Goal: Task Accomplishment & Management: Manage account settings

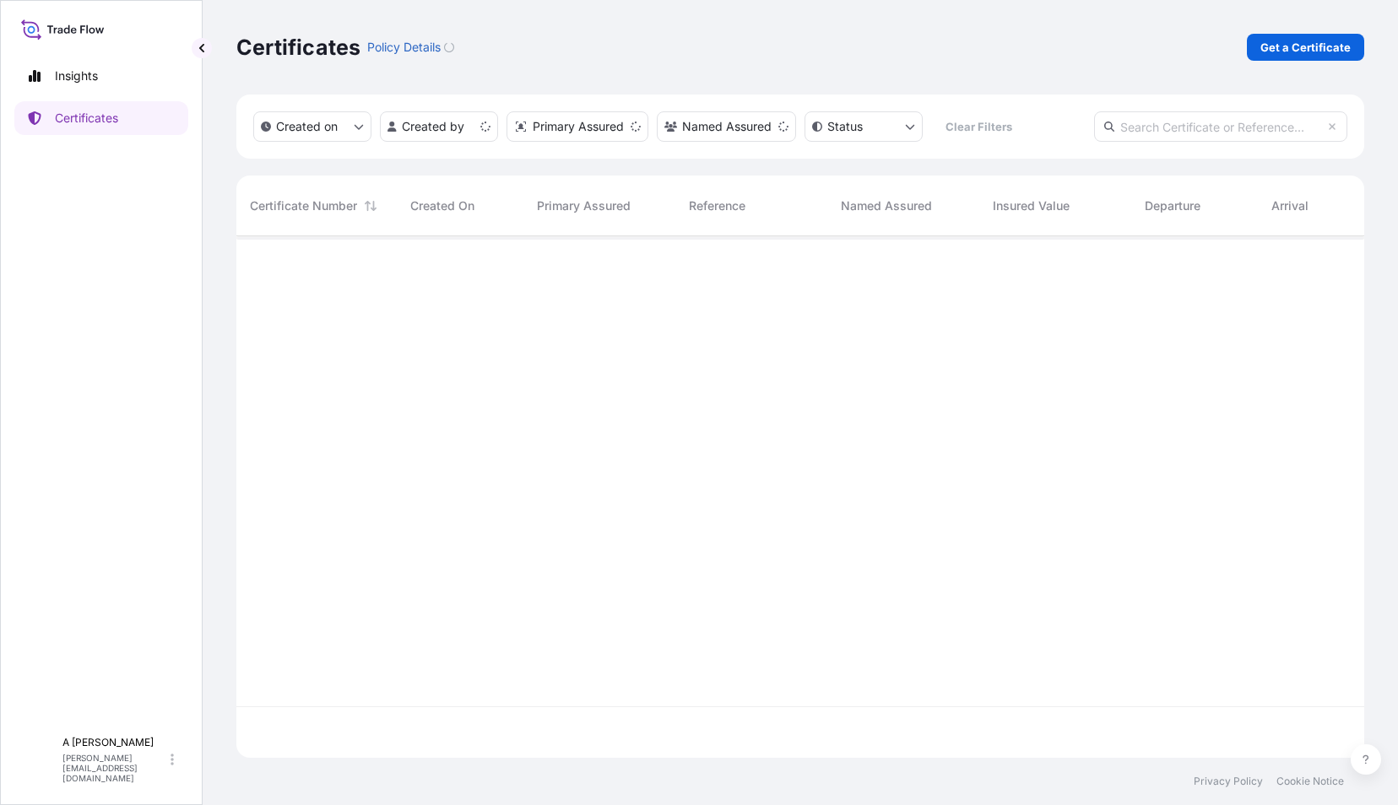
scroll to position [518, 1115]
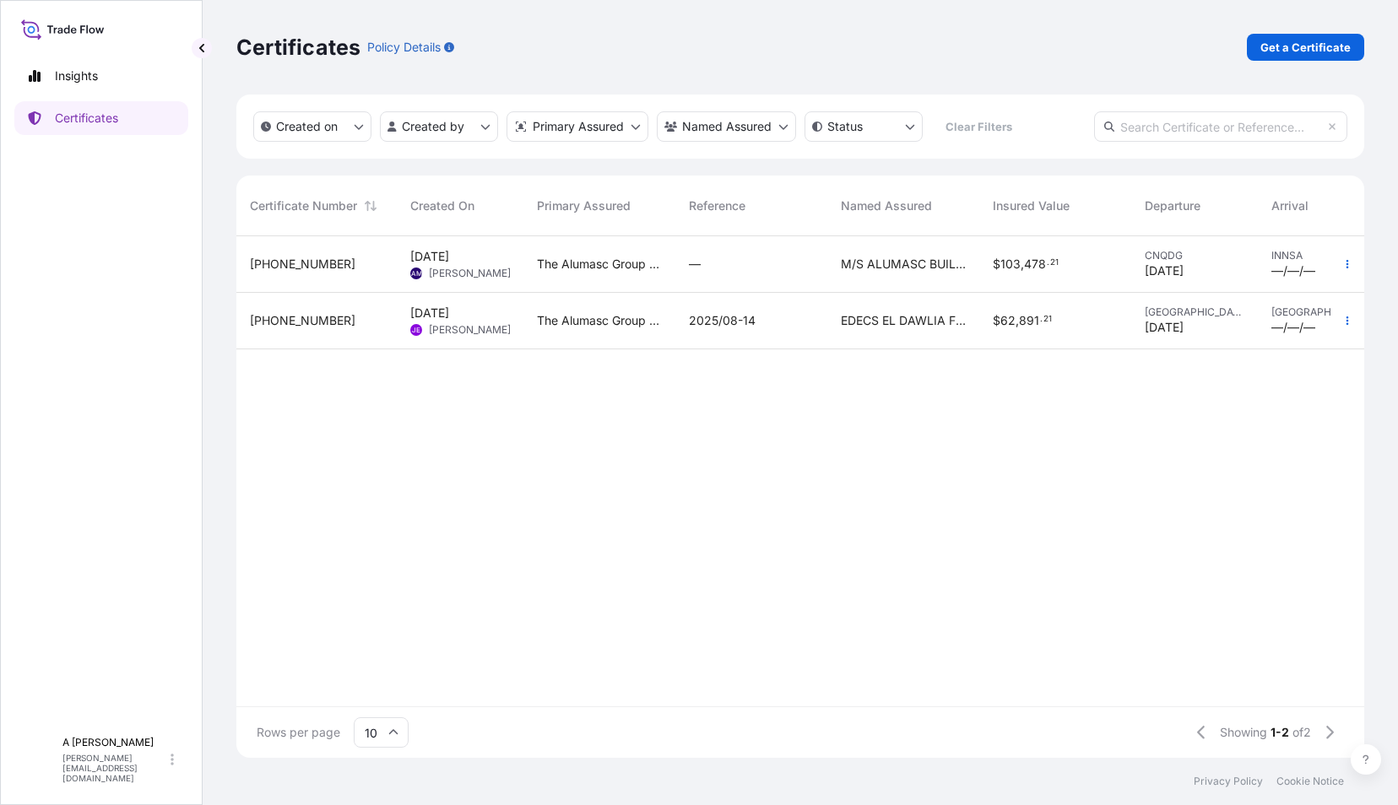
click at [707, 263] on div "—" at bounding box center [751, 264] width 125 height 17
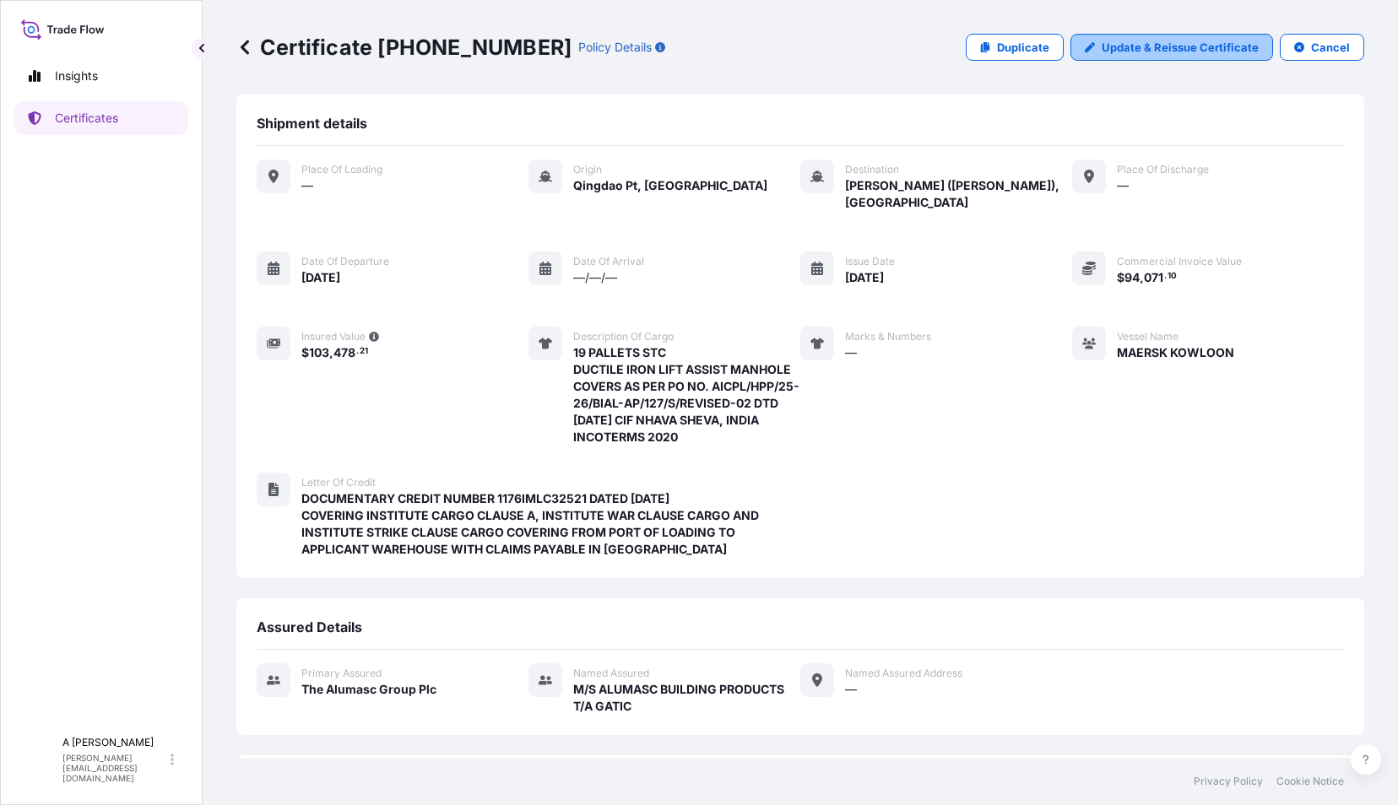
click at [1120, 44] on p "Update & Reissue Certificate" at bounding box center [1180, 47] width 157 height 17
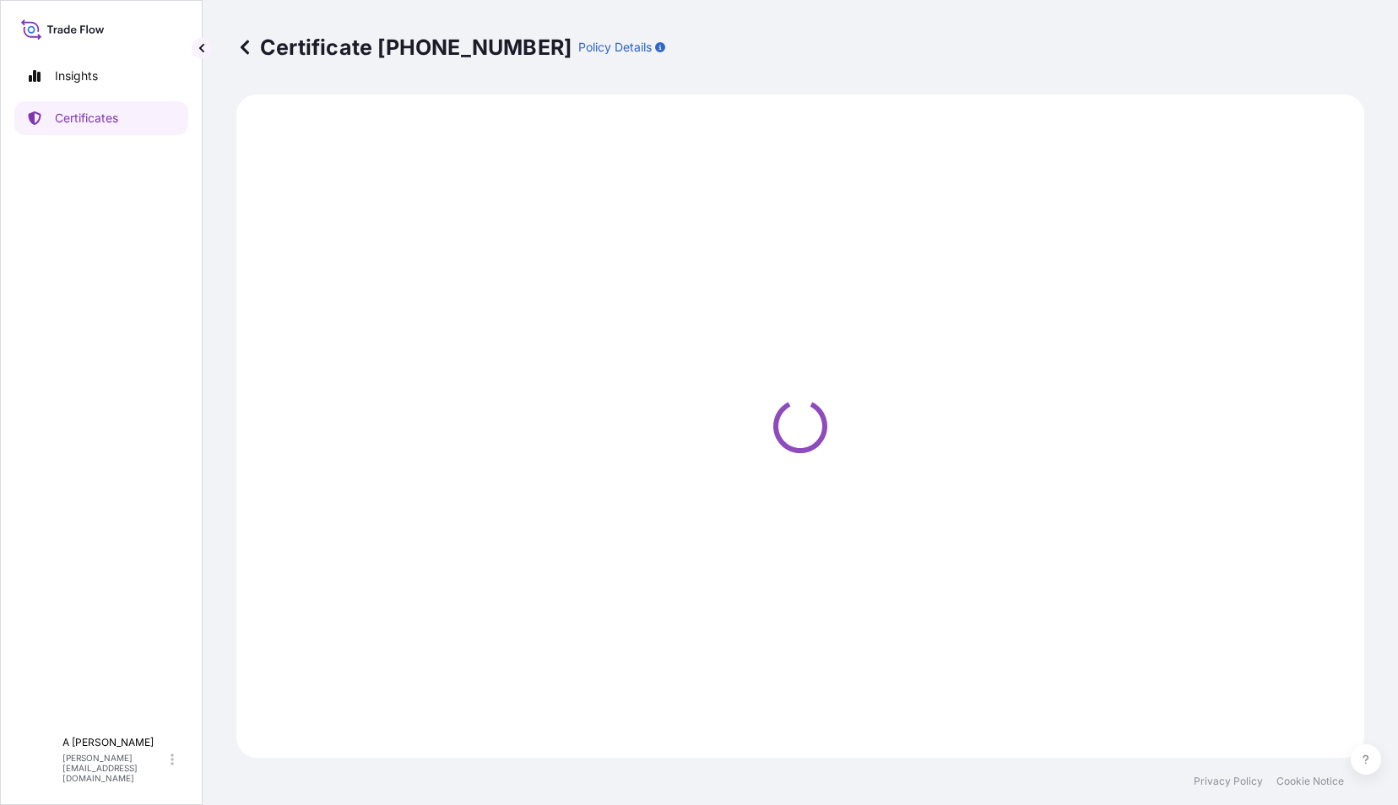
select select "Ocean Vessel"
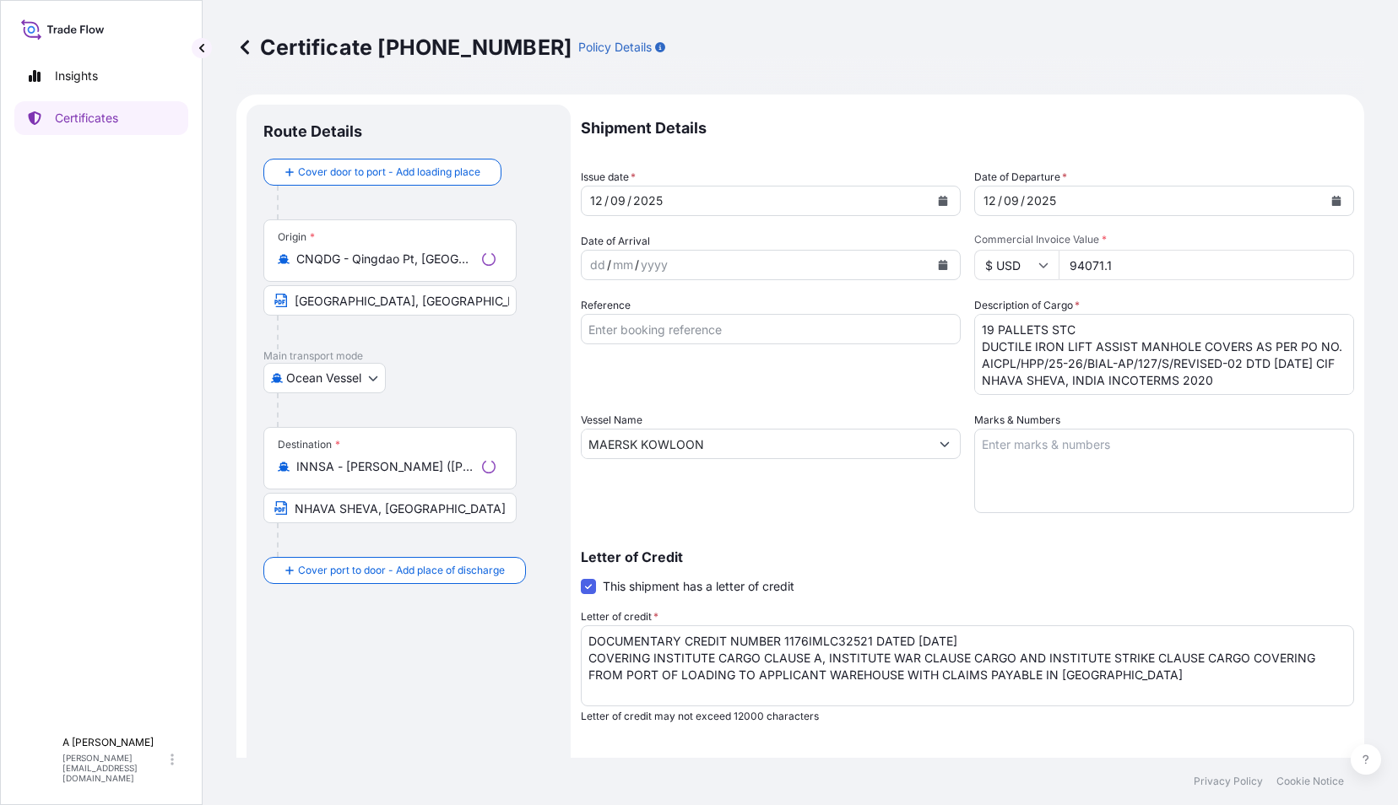
select select "31430"
click at [1119, 263] on input "94071.1" at bounding box center [1207, 265] width 296 height 30
drag, startPoint x: 1119, startPoint y: 263, endPoint x: 1027, endPoint y: 274, distance: 92.6
click at [1027, 274] on div "$ USD 94071.1" at bounding box center [1164, 265] width 380 height 30
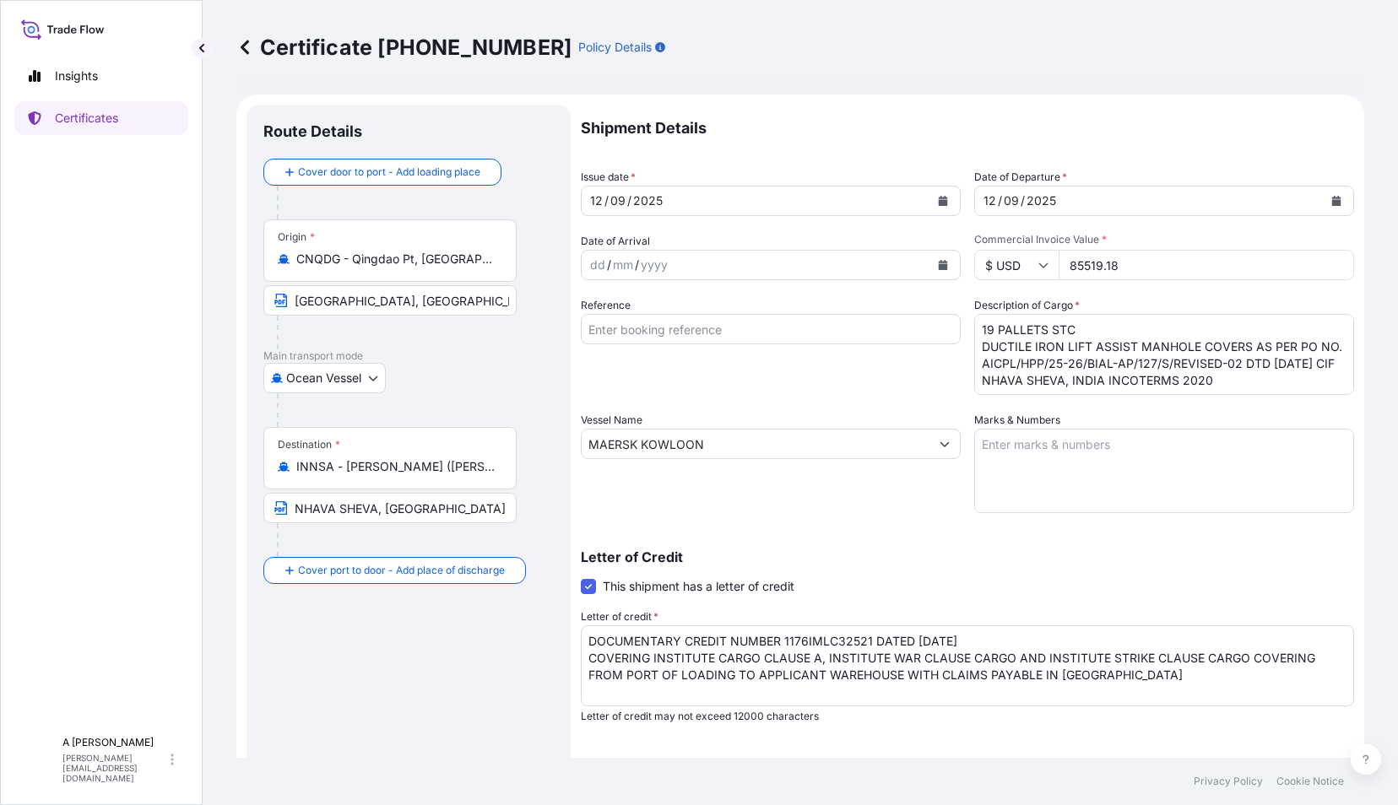
scroll to position [208, 0]
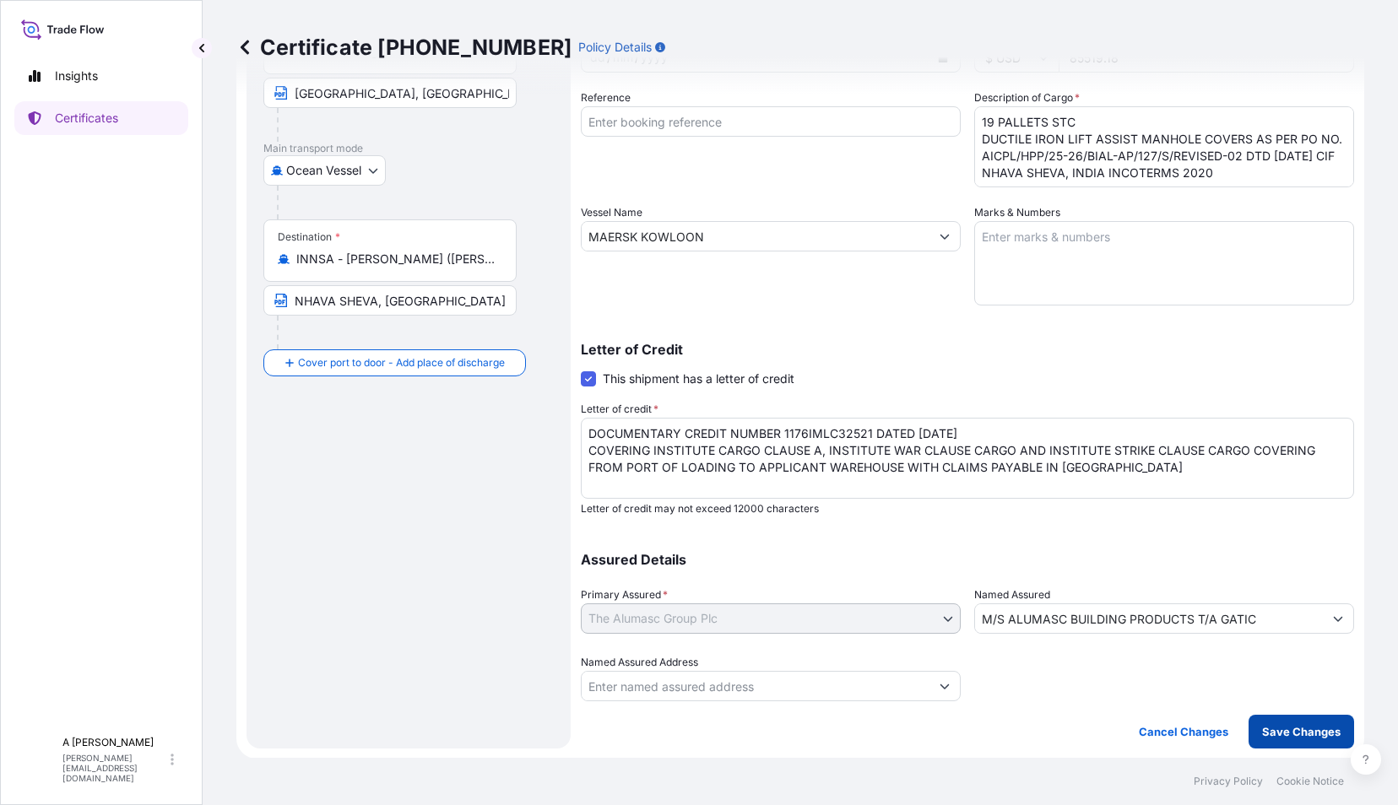
type input "85519.18"
click at [1262, 738] on p "Save Changes" at bounding box center [1301, 732] width 79 height 17
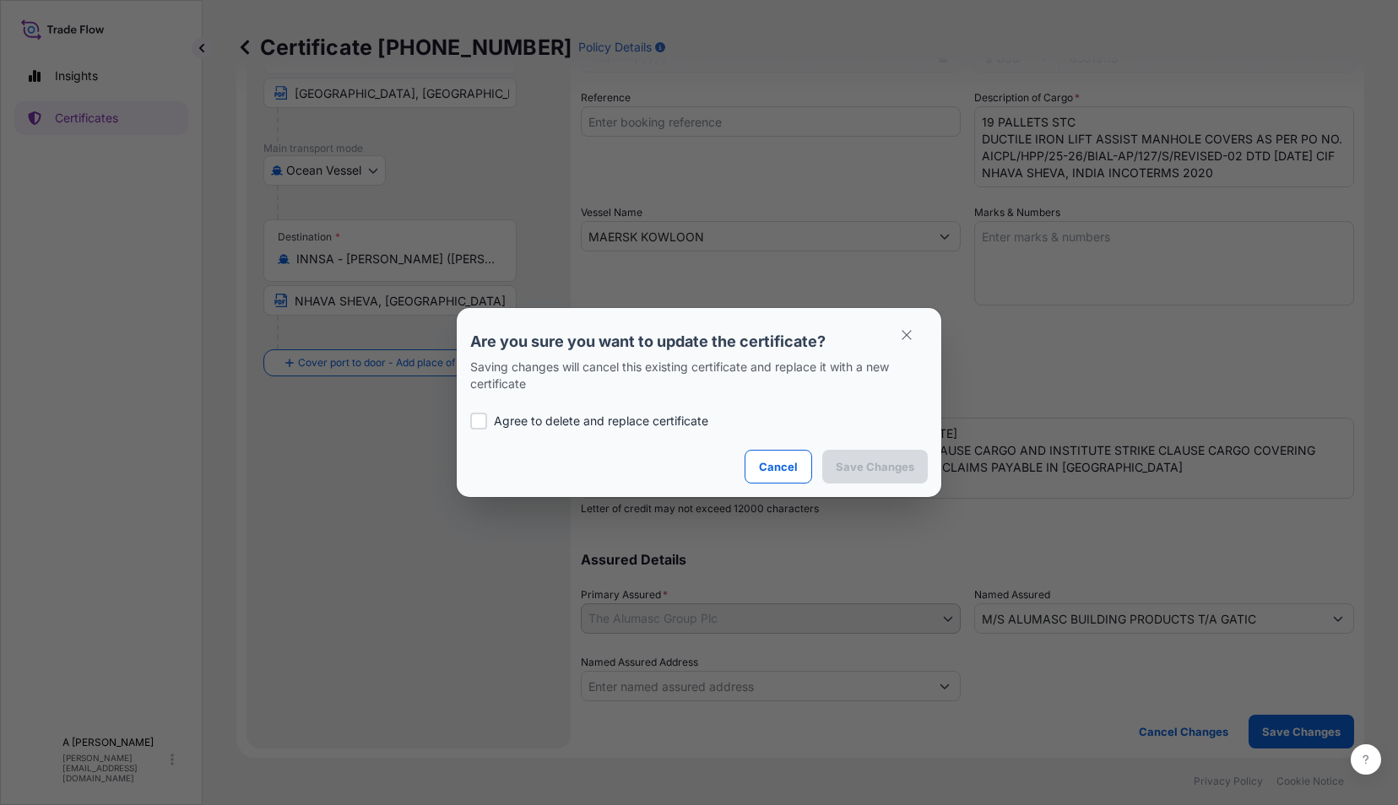
click at [486, 420] on div at bounding box center [478, 421] width 17 height 17
checkbox input "true"
click at [898, 471] on p "Save Changes" at bounding box center [875, 466] width 79 height 17
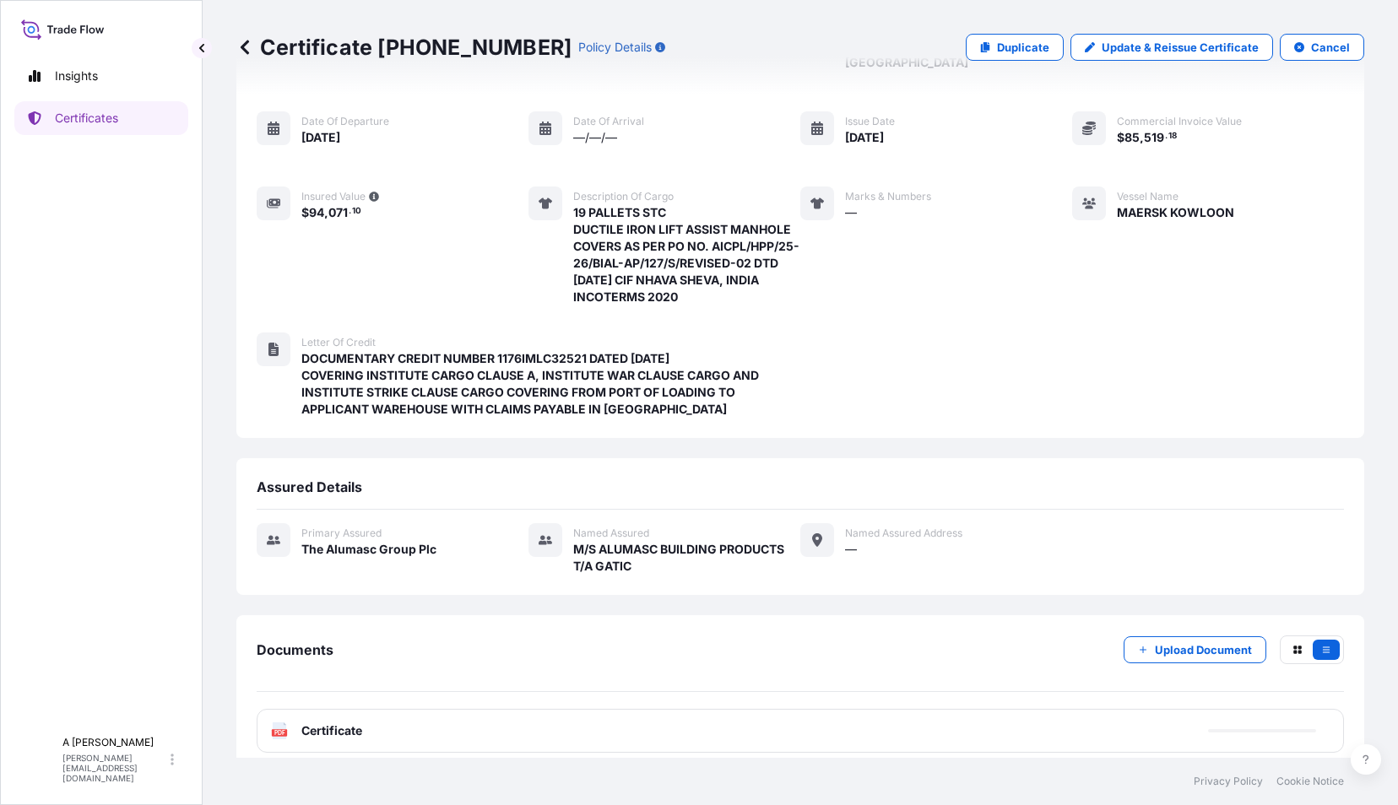
scroll to position [152, 0]
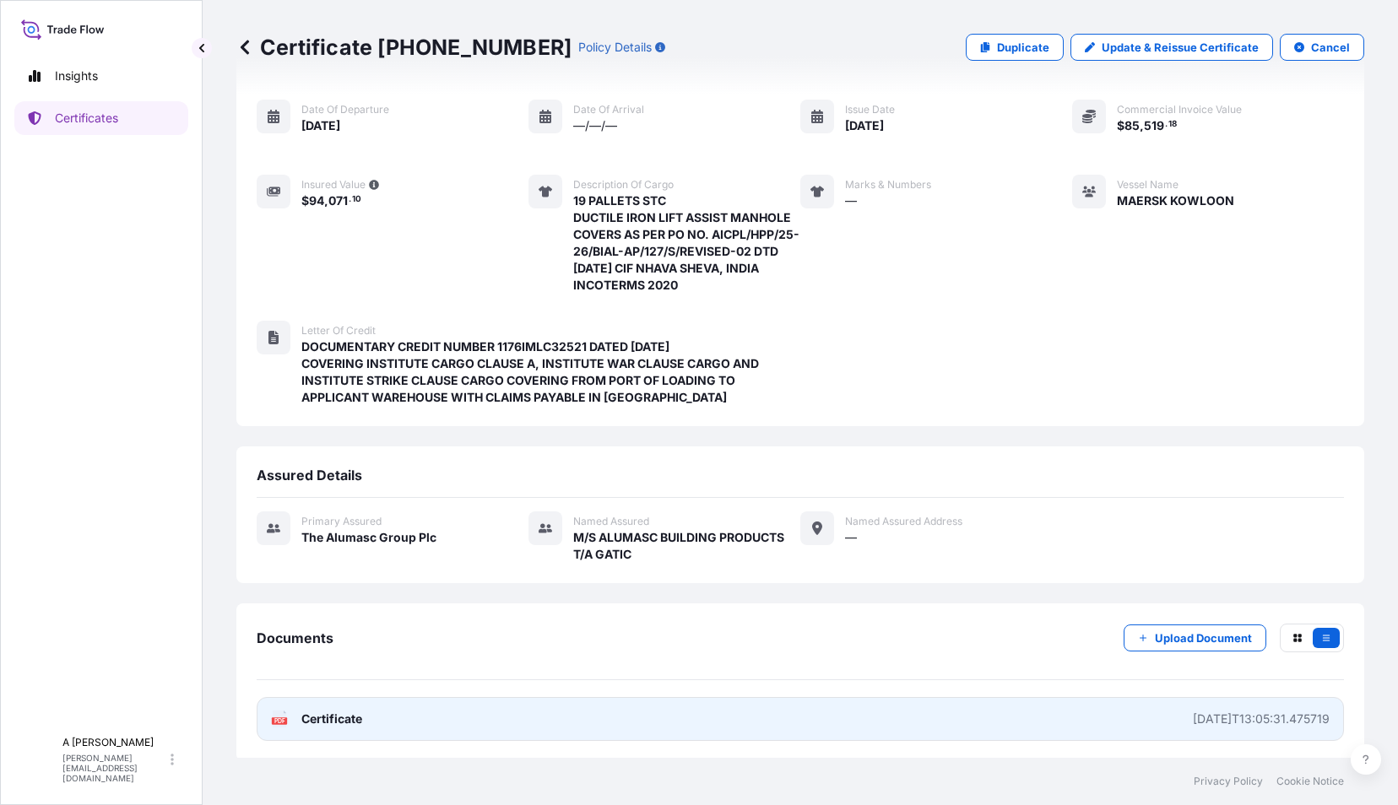
click at [318, 704] on link "PDF Certificate [DATE]T13:05:31.475719" at bounding box center [800, 719] width 1087 height 44
